Goal: Information Seeking & Learning: Learn about a topic

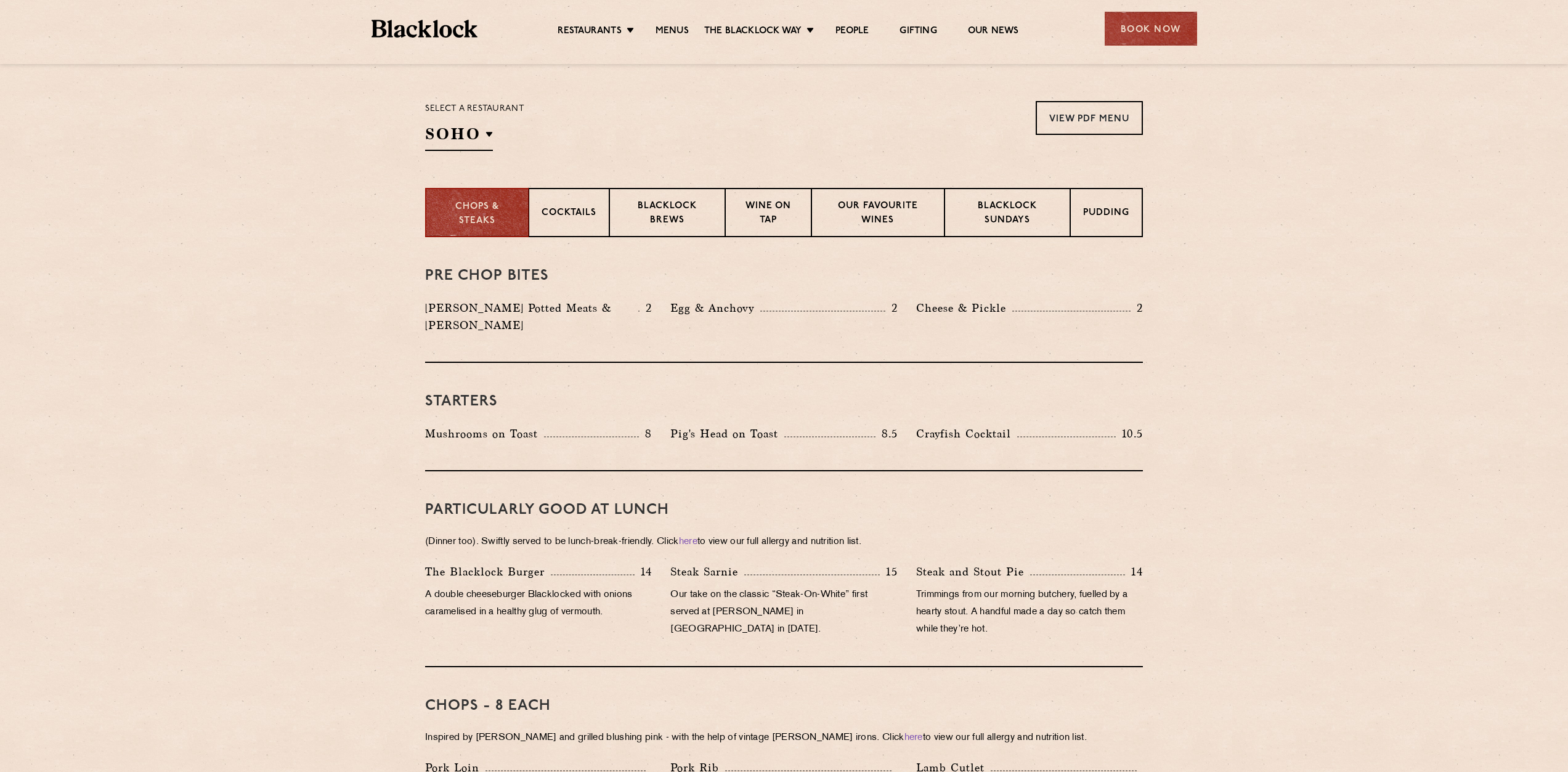
scroll to position [369, 0]
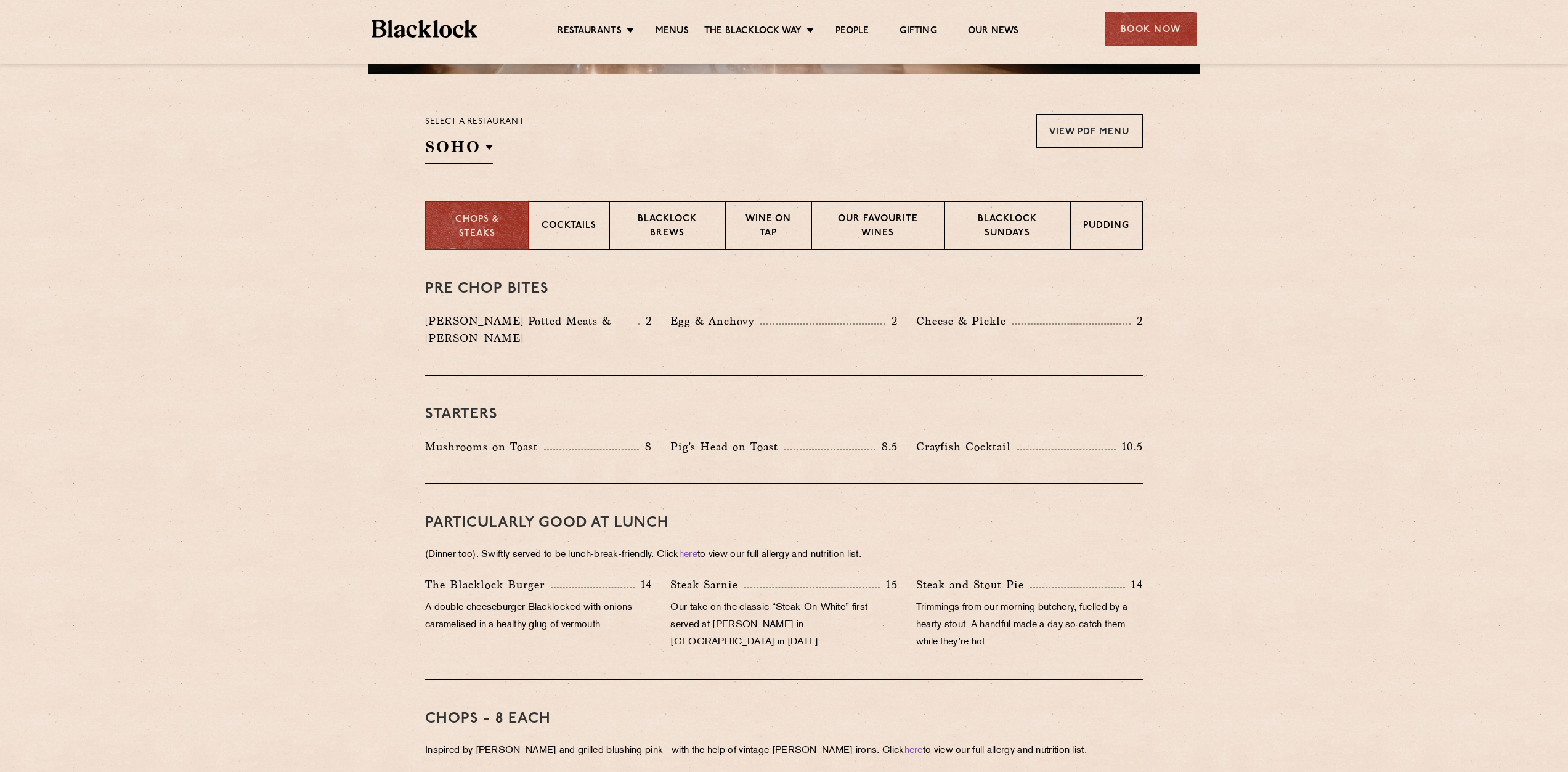
click at [1143, 35] on div "Book Now" at bounding box center [1150, 28] width 93 height 34
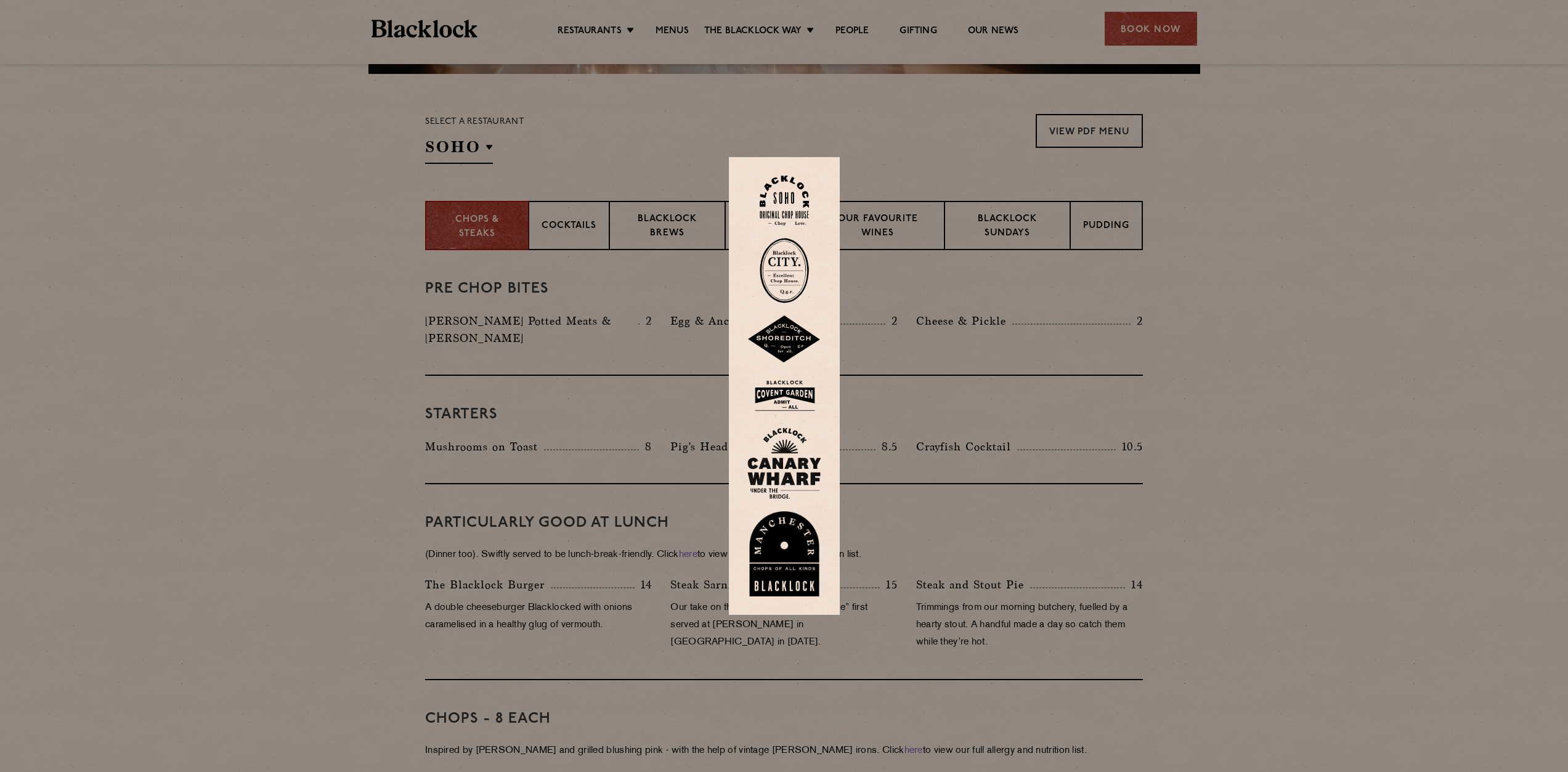
click at [782, 253] on img at bounding box center [784, 270] width 49 height 65
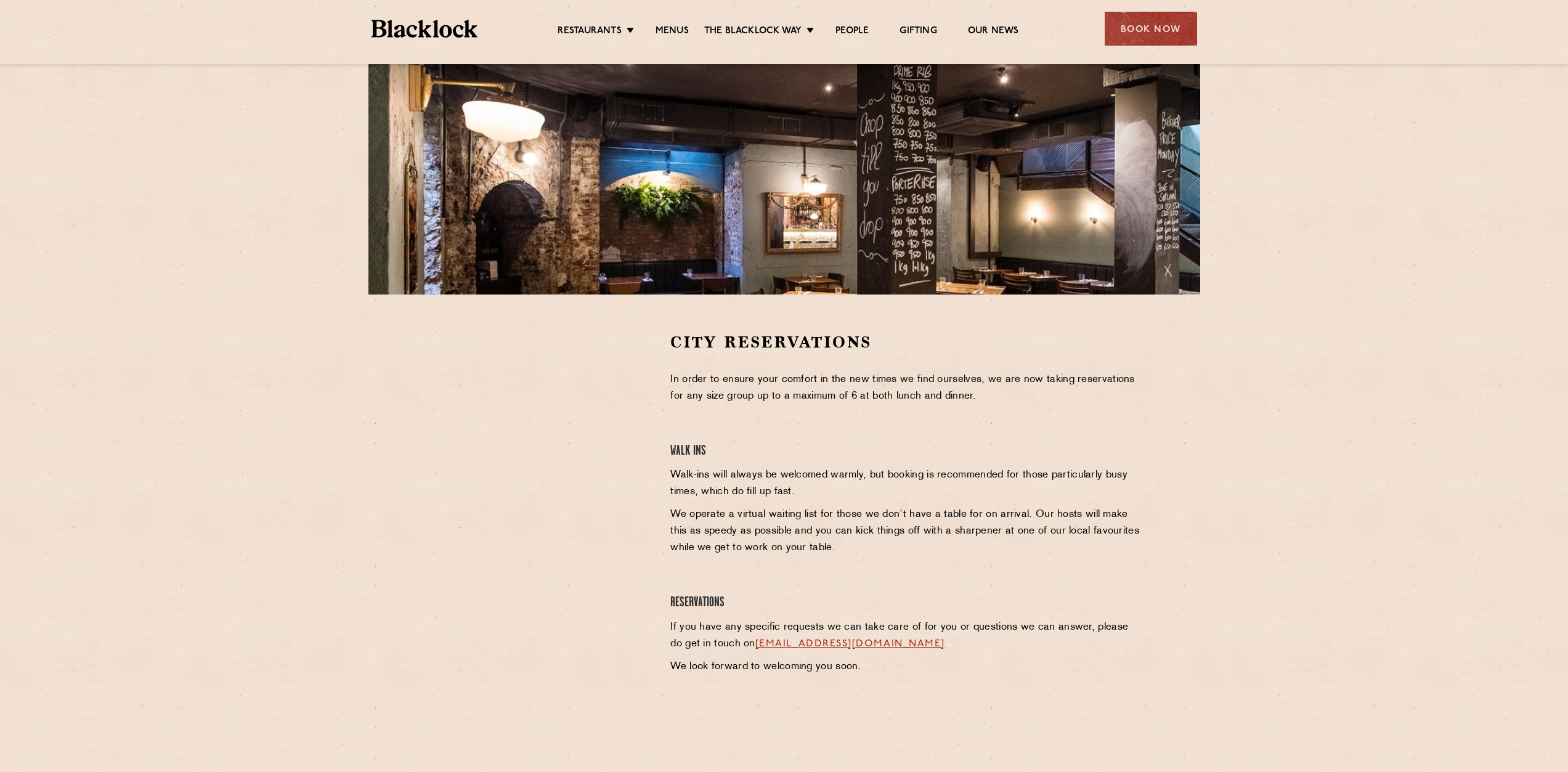
scroll to position [185, 0]
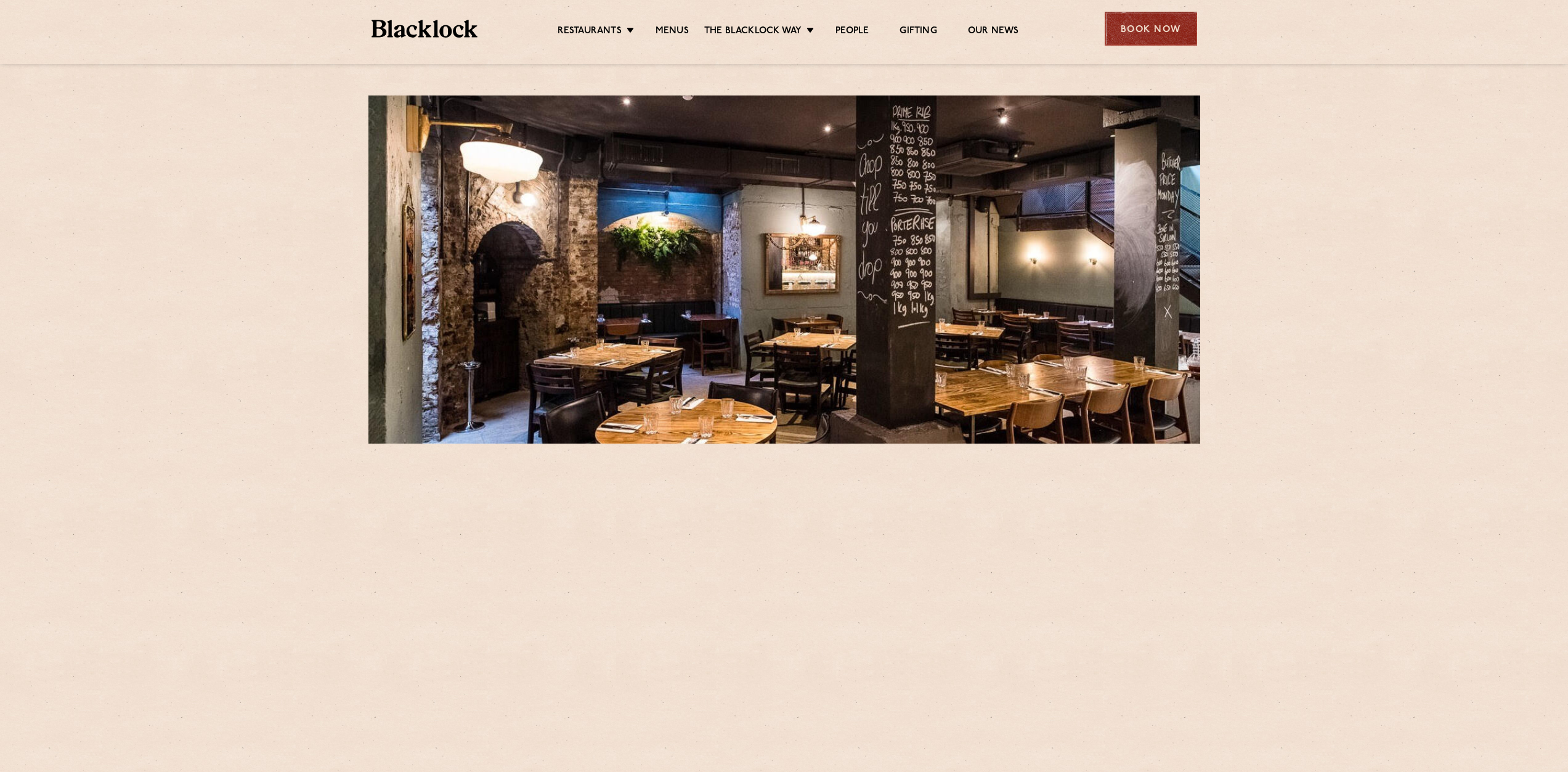
click at [1143, 29] on div "Book Now" at bounding box center [1150, 28] width 93 height 34
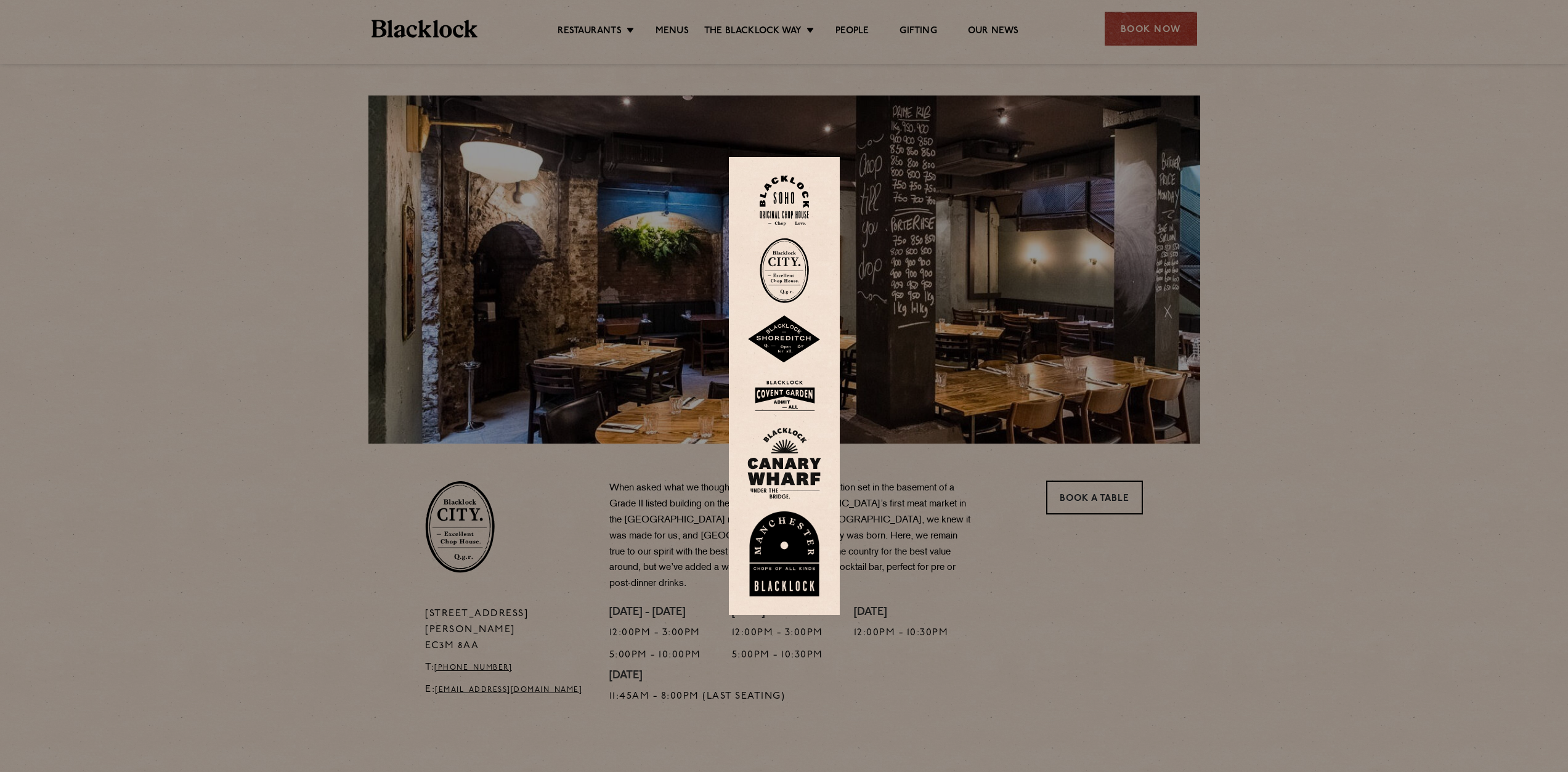
click at [787, 266] on img at bounding box center [784, 270] width 49 height 65
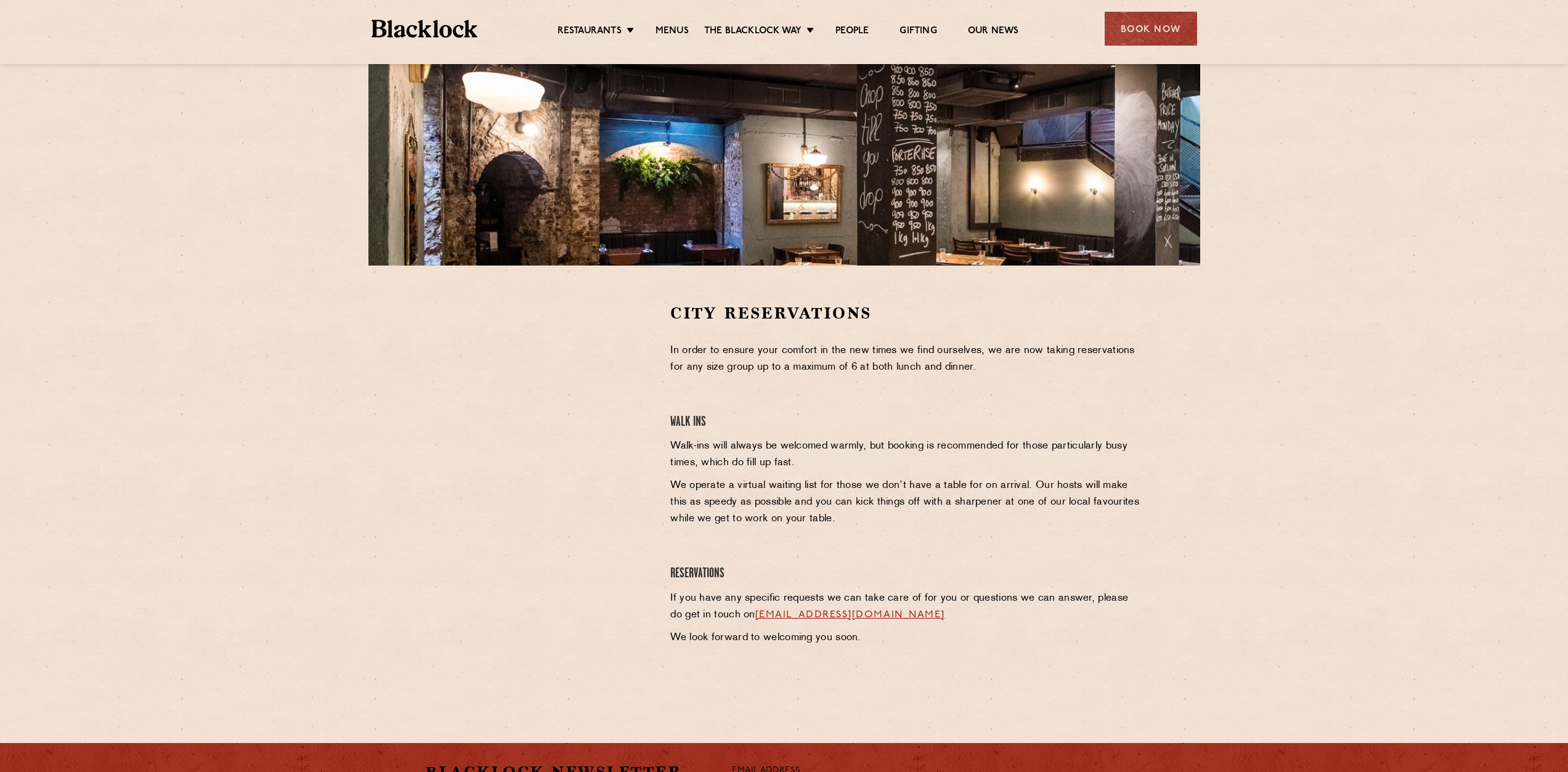
scroll to position [185, 0]
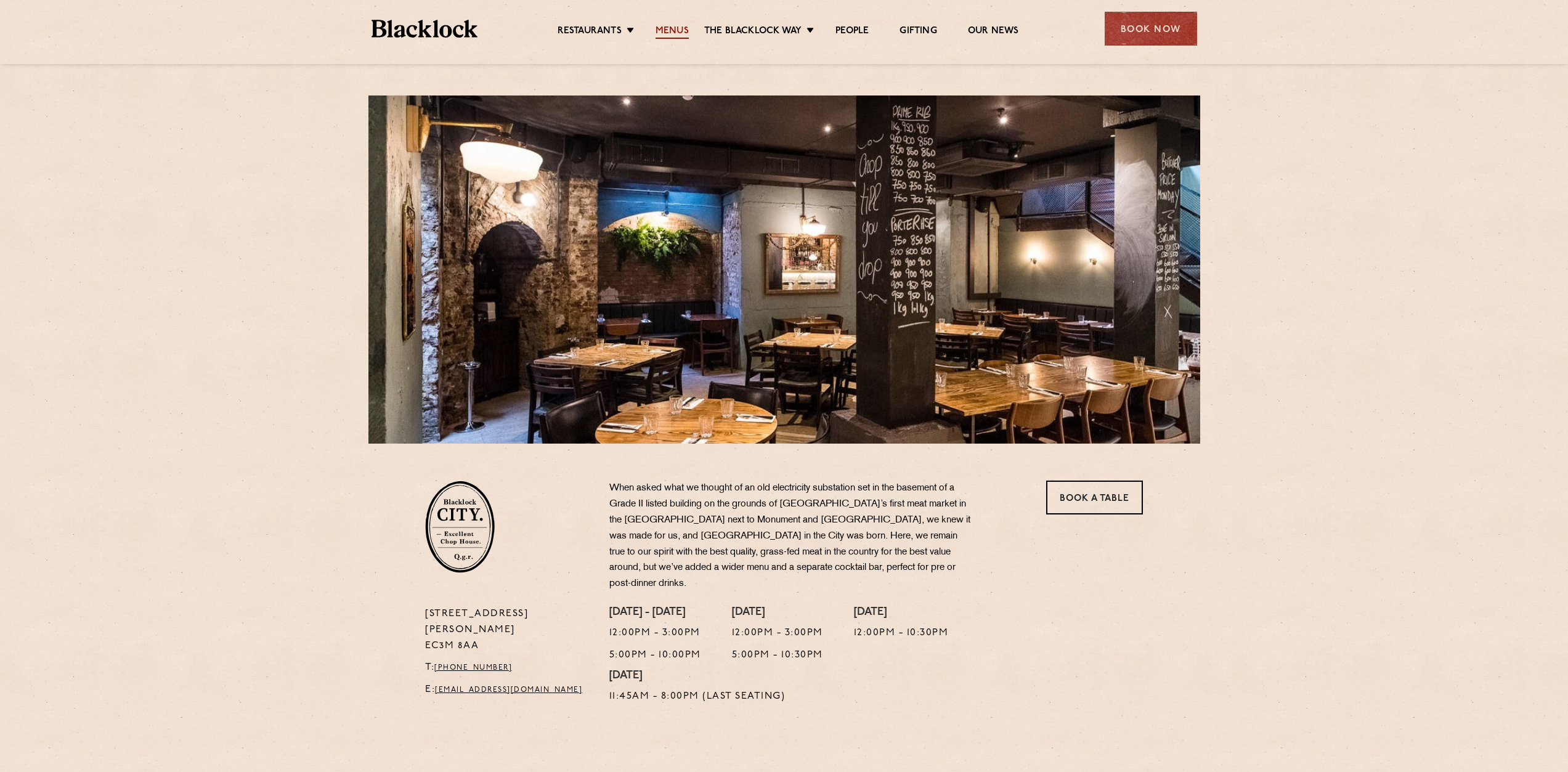
click at [675, 33] on link "Menus" at bounding box center [672, 32] width 33 height 13
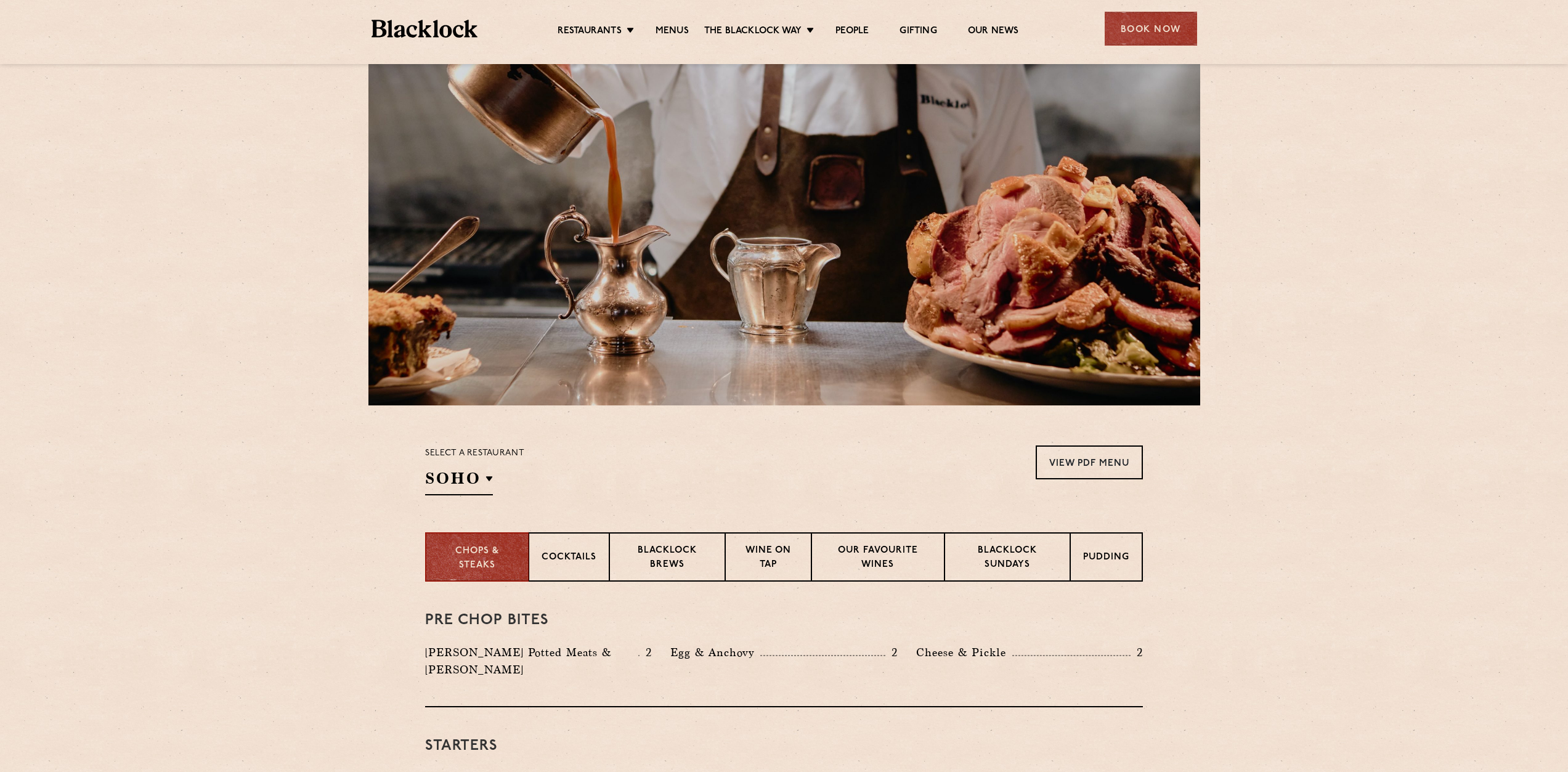
scroll to position [185, 0]
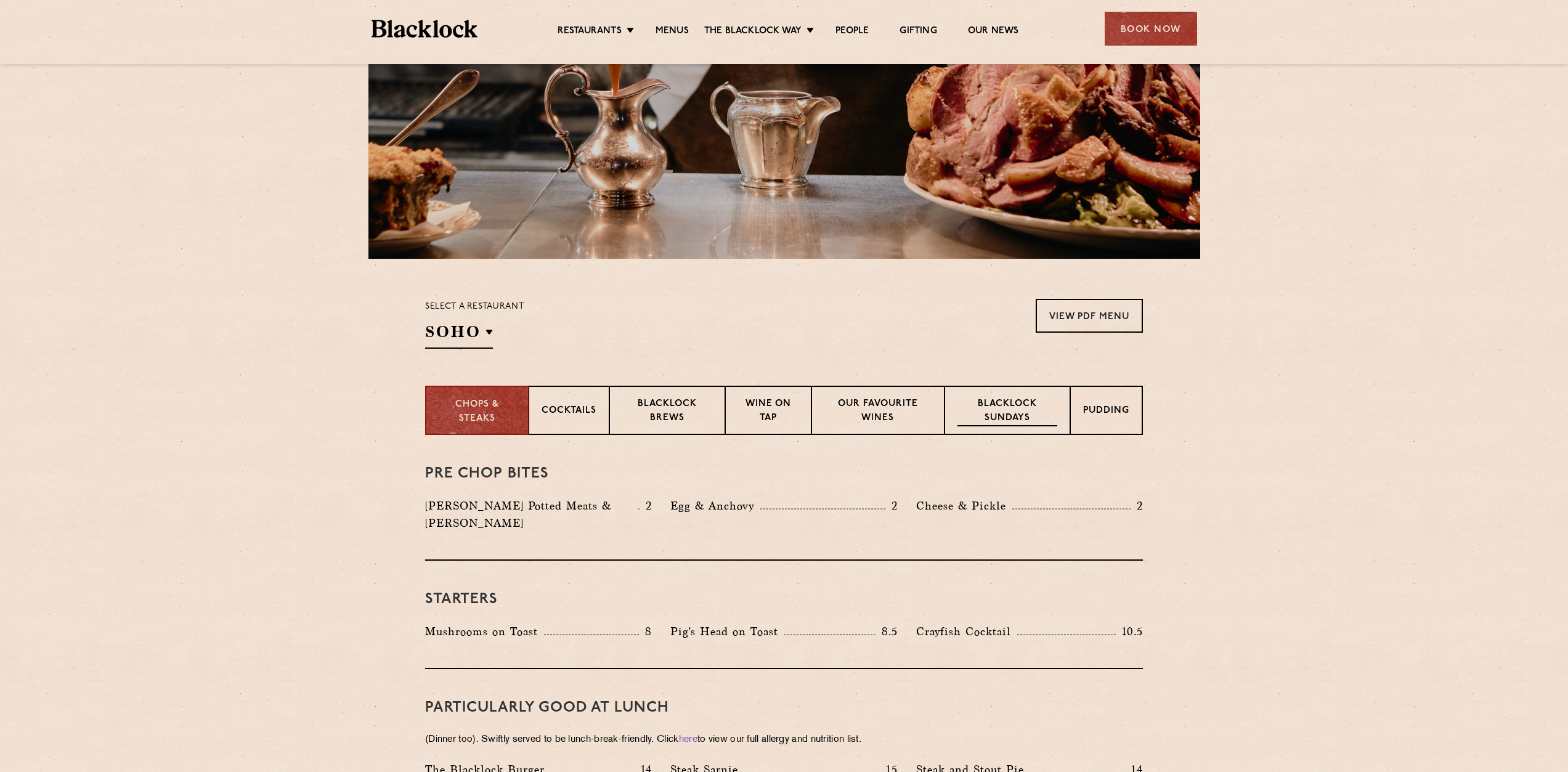
click at [997, 409] on p "Blacklock Sundays" at bounding box center [1007, 412] width 100 height 29
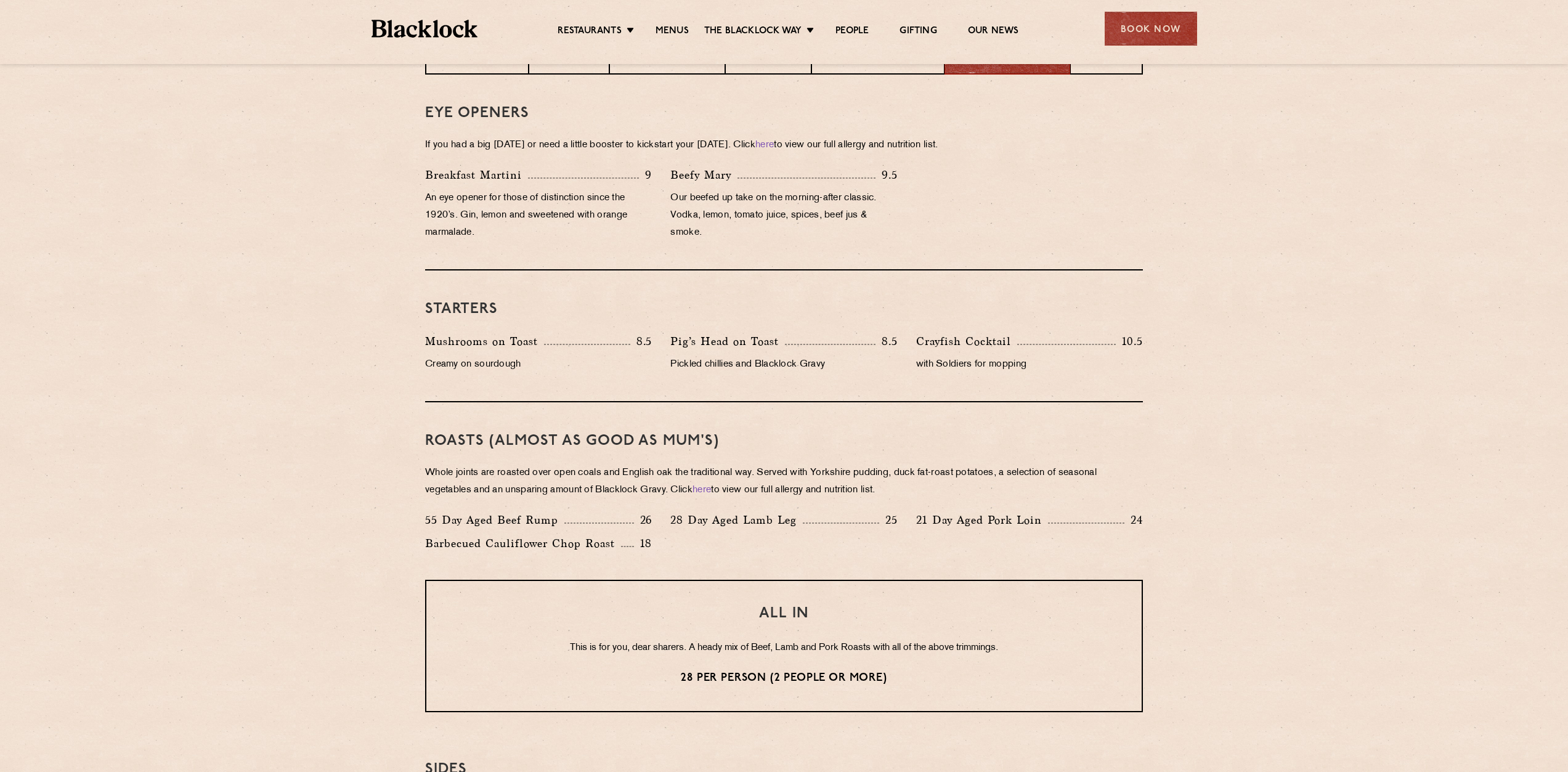
scroll to position [431, 0]
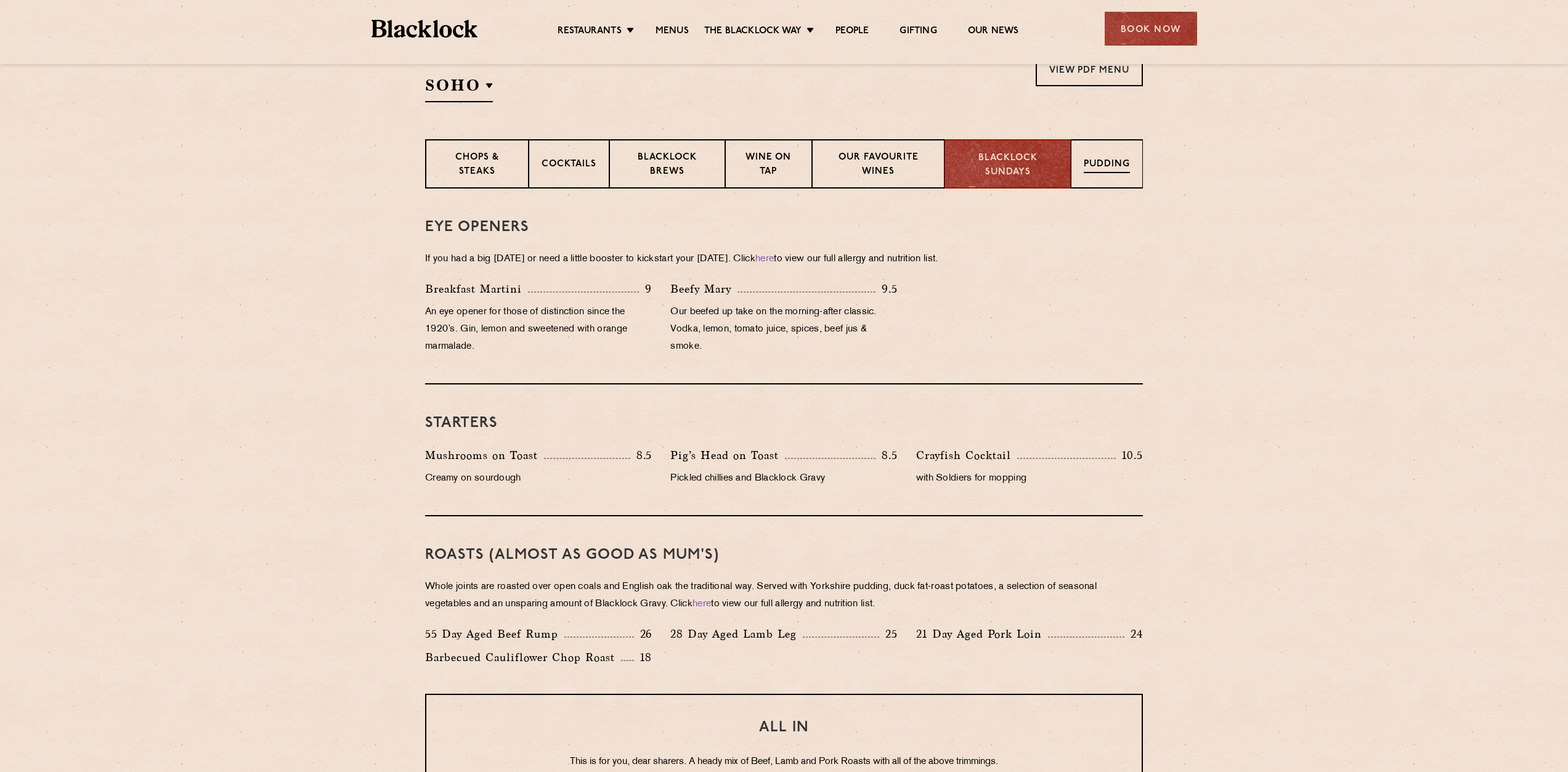
click at [1082, 156] on div "Pudding" at bounding box center [1106, 163] width 72 height 49
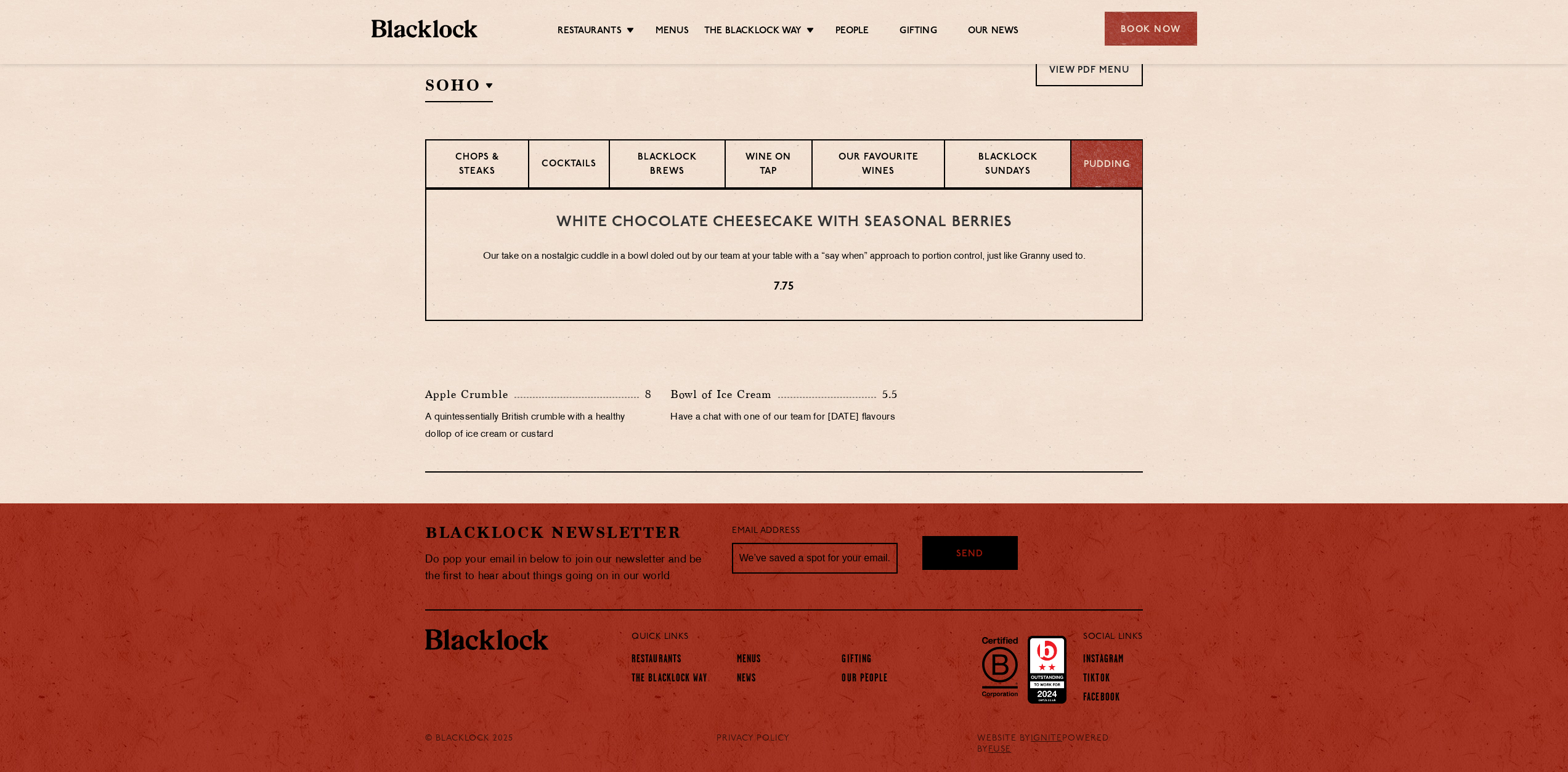
scroll to position [430, 0]
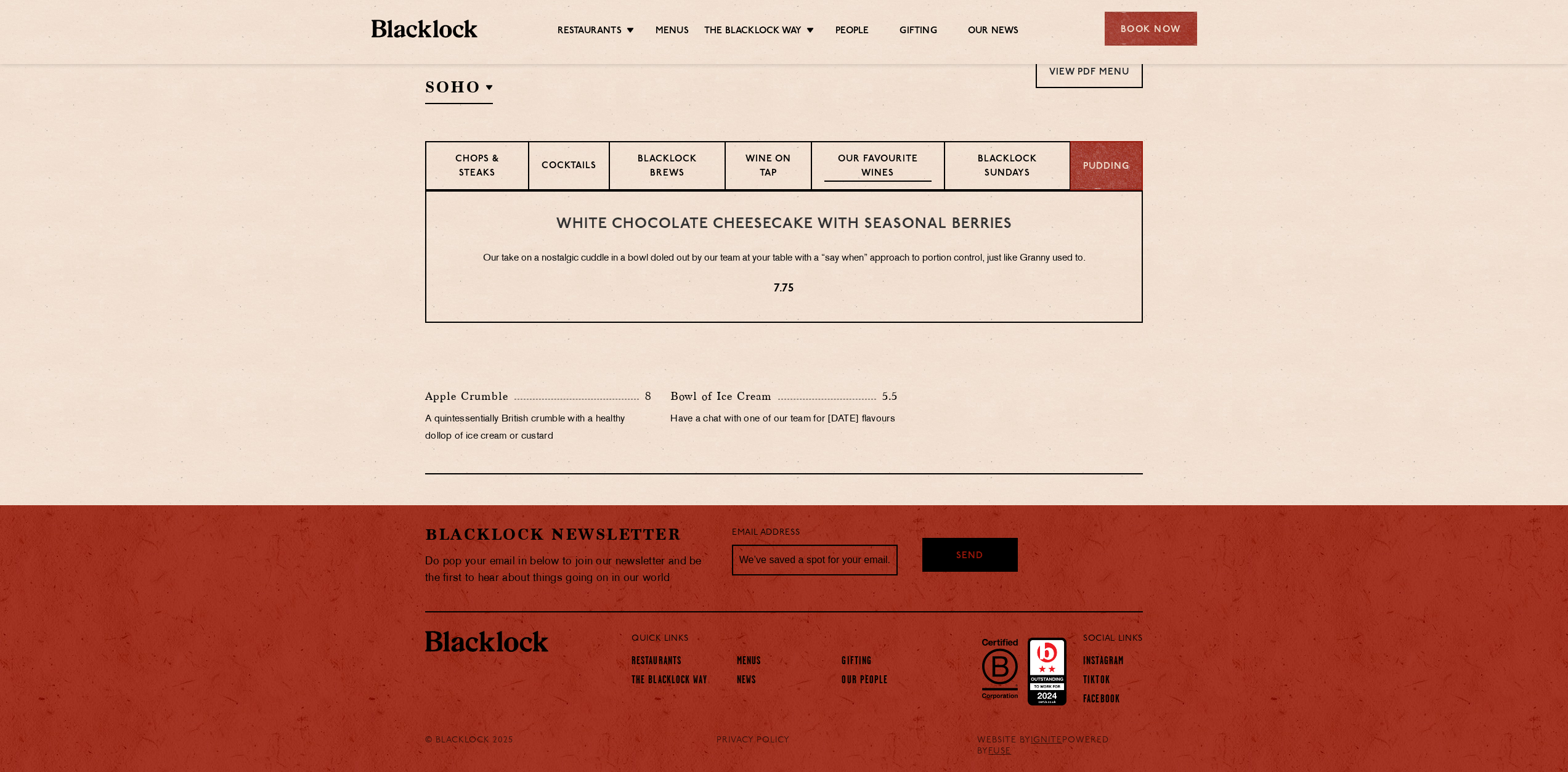
click at [897, 163] on p "Our favourite wines" at bounding box center [878, 167] width 107 height 29
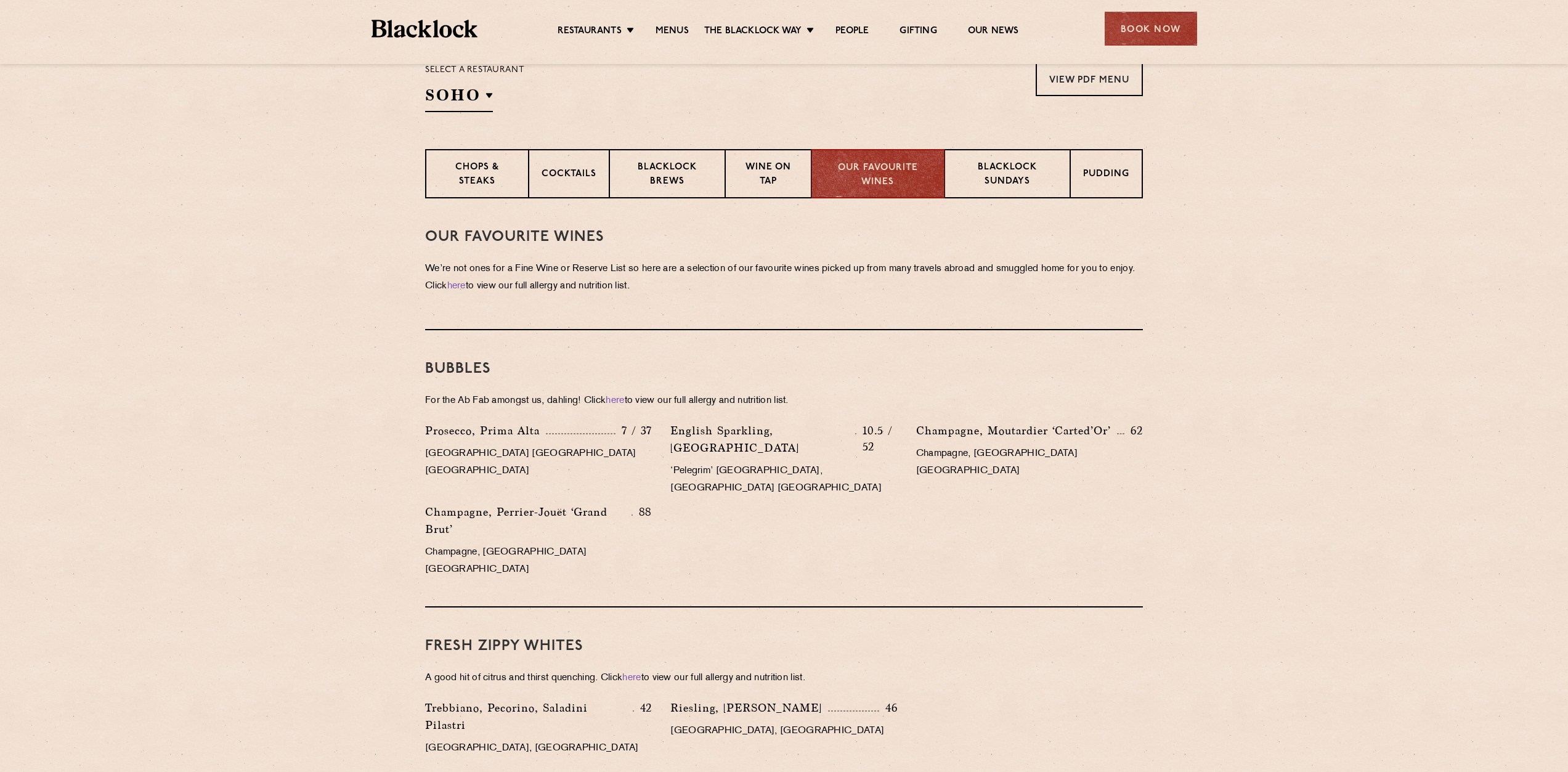
scroll to position [408, 0]
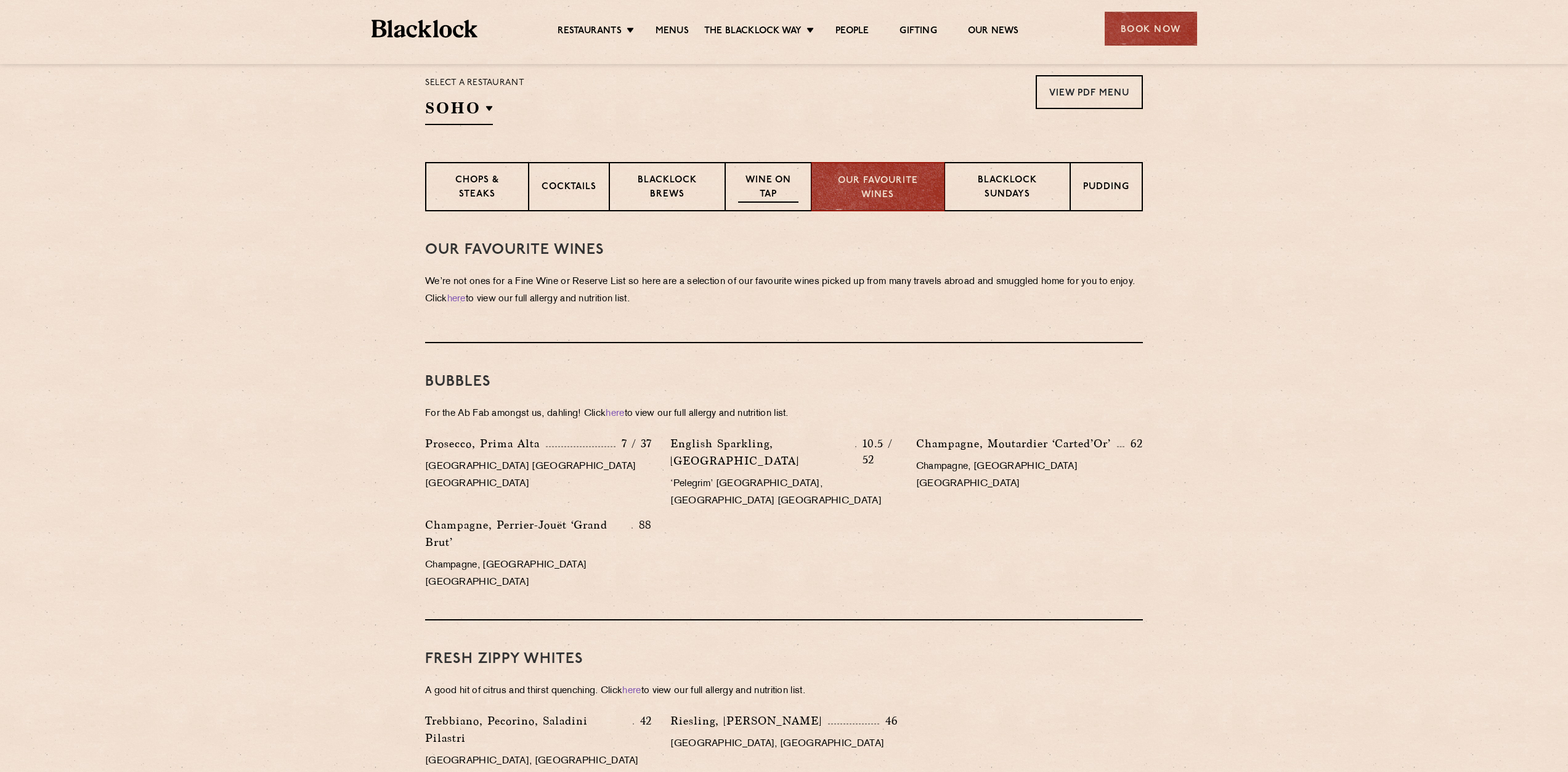
click at [766, 197] on p "Wine on Tap" at bounding box center [768, 188] width 60 height 29
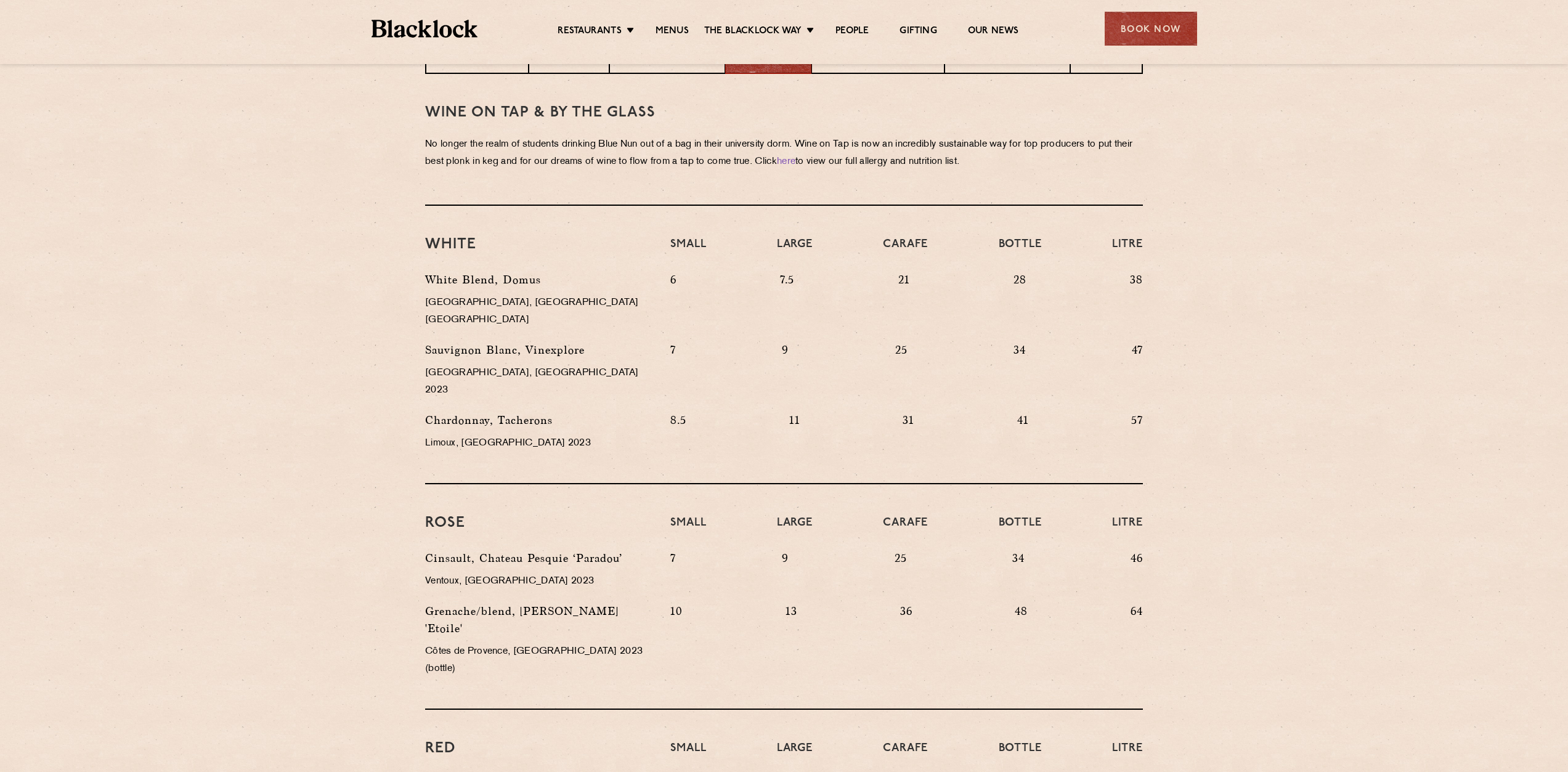
scroll to position [386, 0]
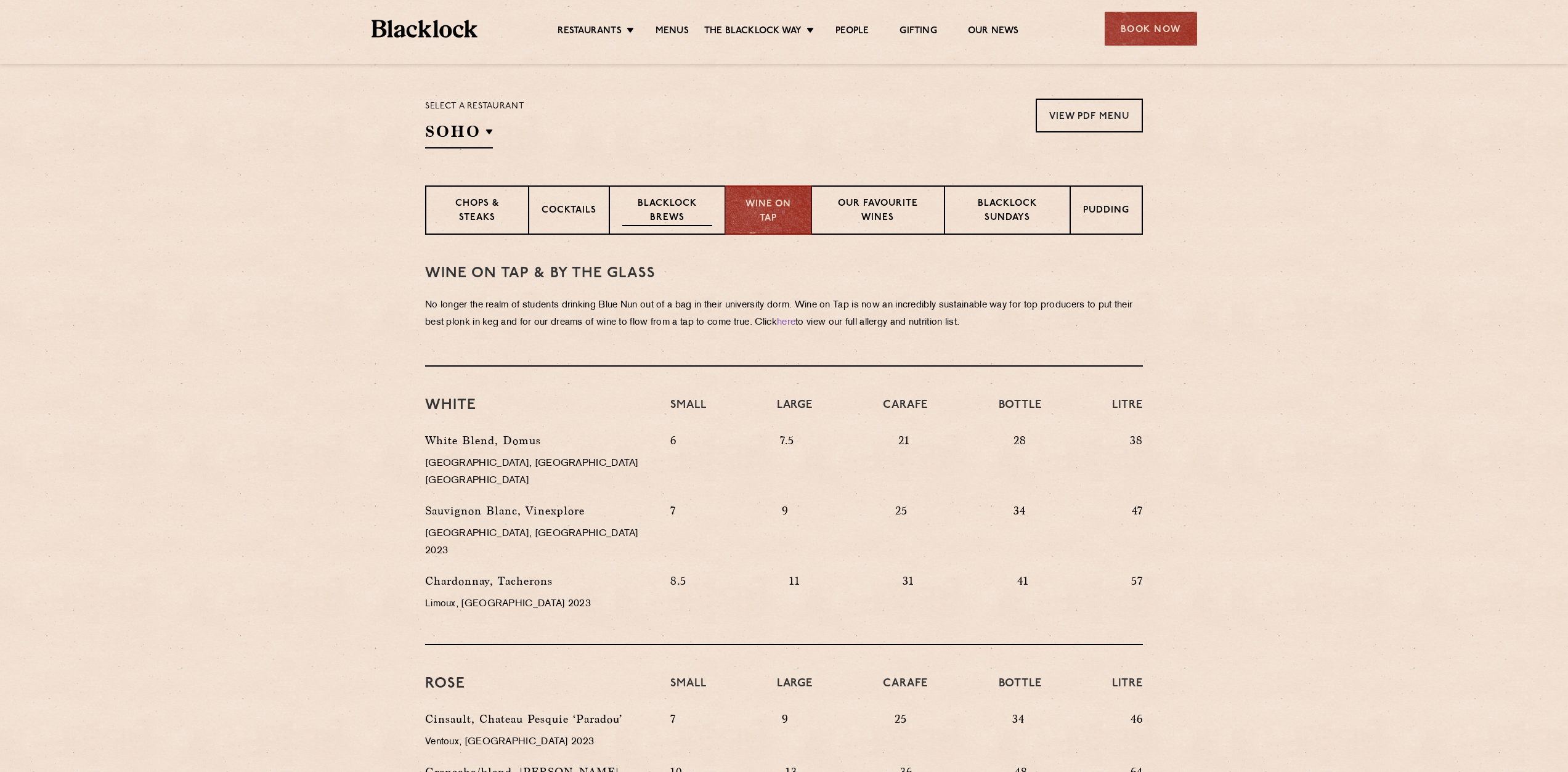
click at [673, 222] on p "Blacklock Brews" at bounding box center [667, 212] width 90 height 29
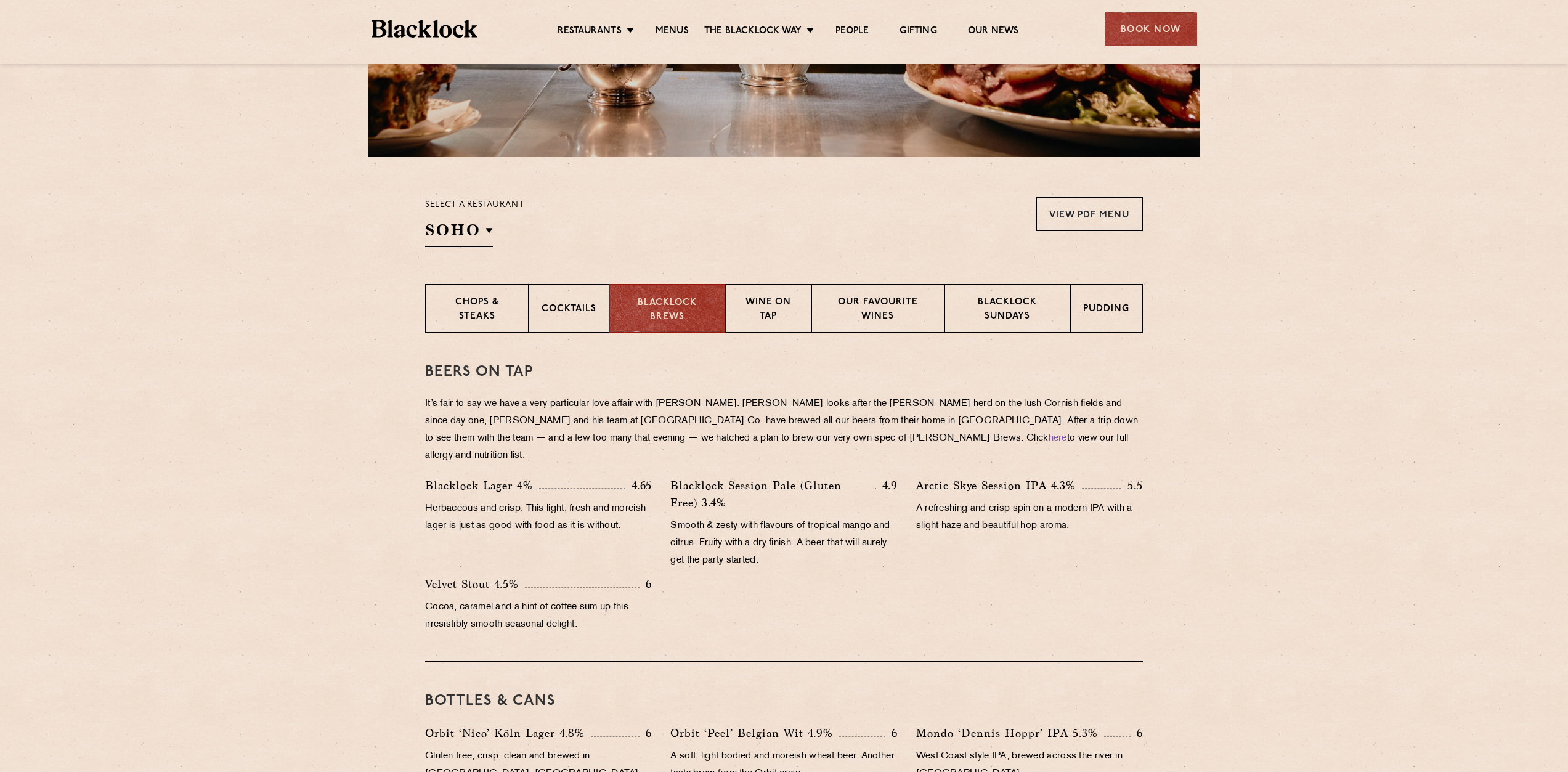
scroll to position [262, 0]
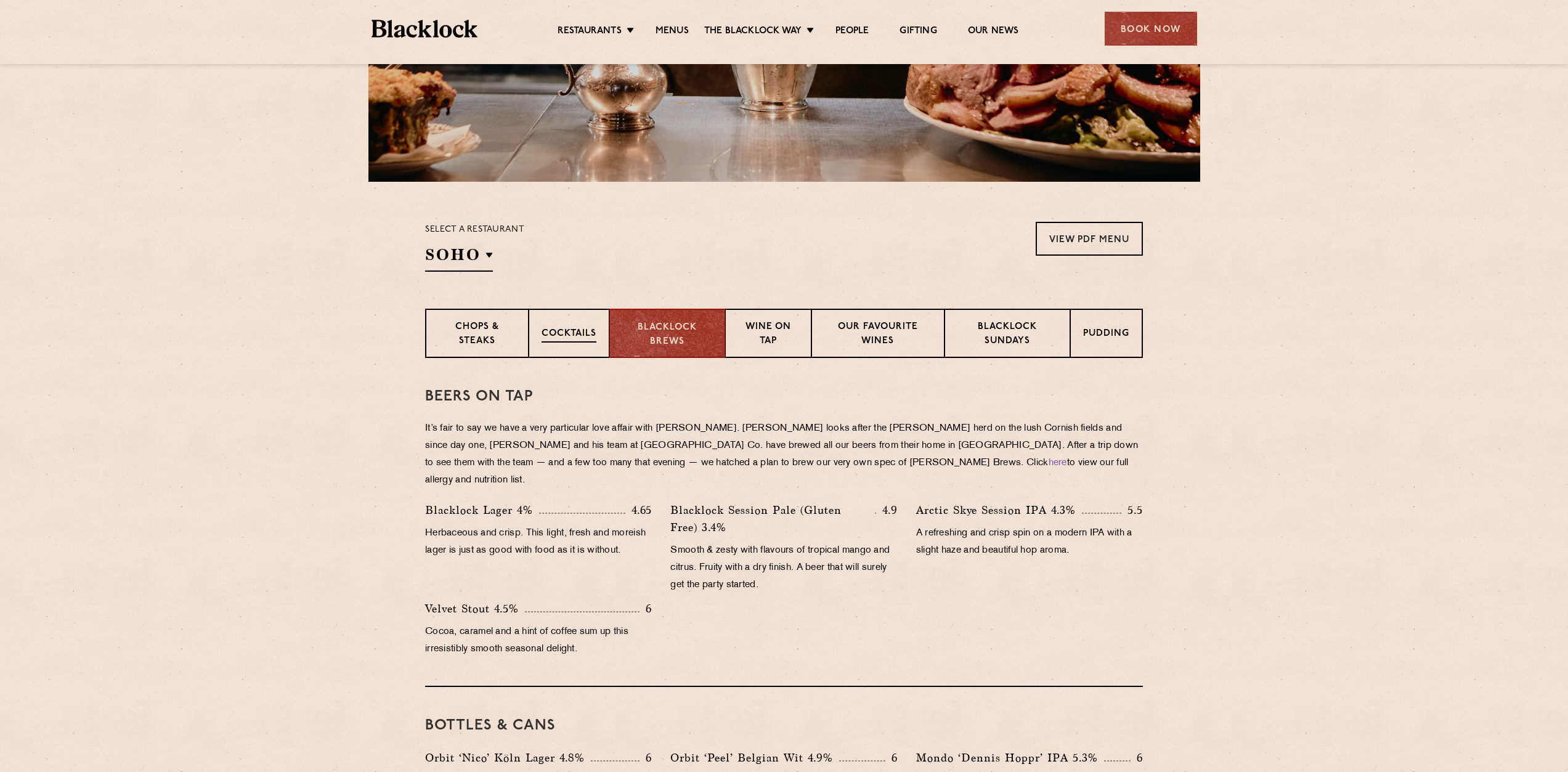
click at [572, 340] on p "Cocktails" at bounding box center [569, 335] width 55 height 15
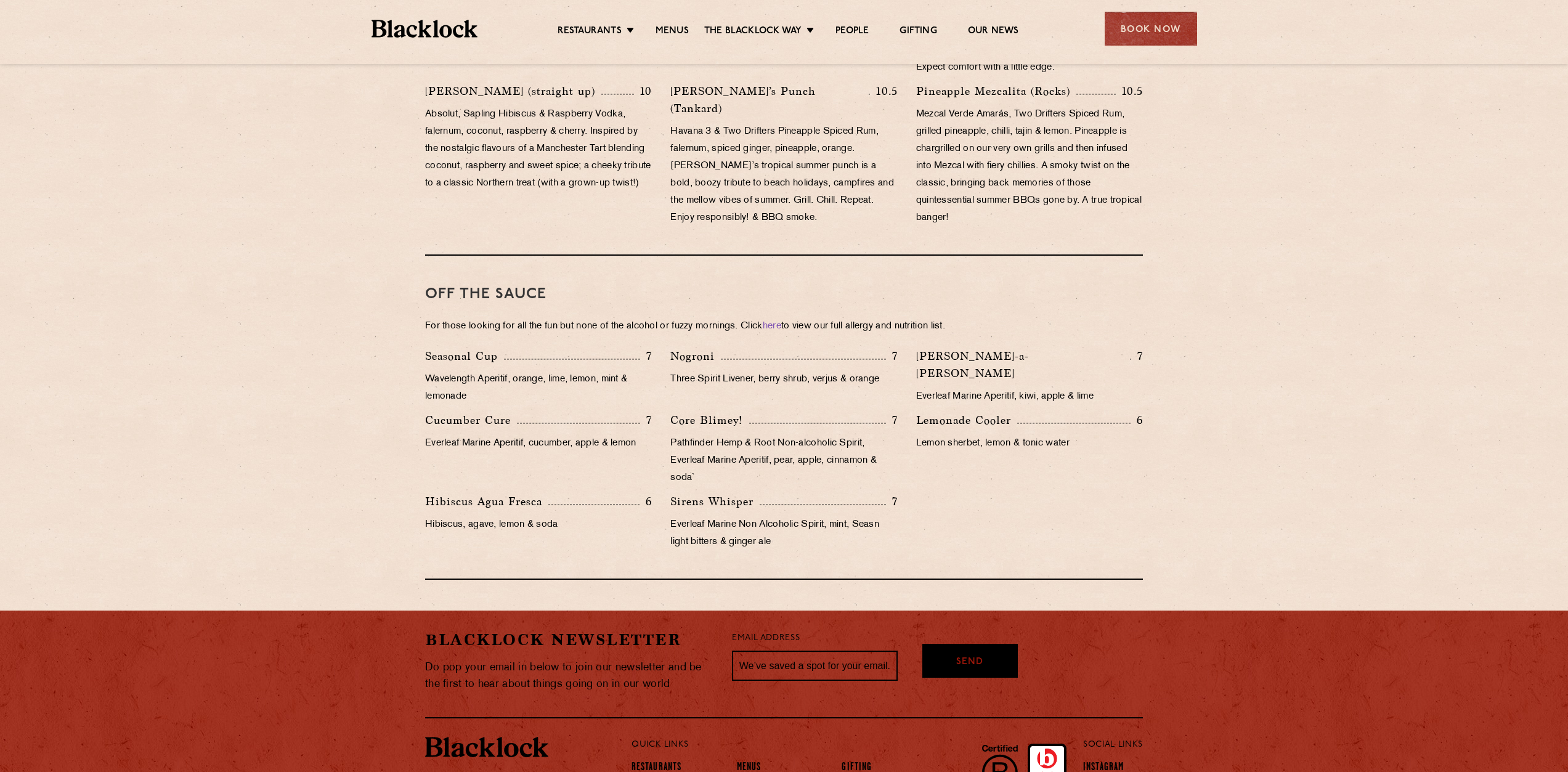
scroll to position [1117, 0]
